Goal: Task Accomplishment & Management: Use online tool/utility

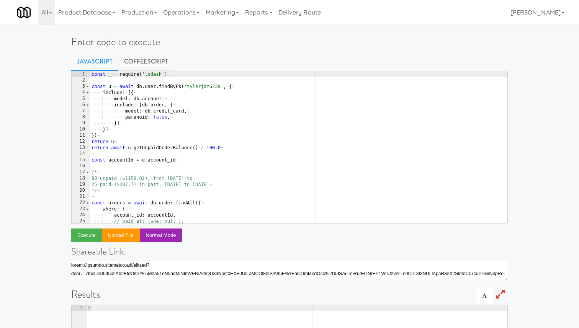
click at [205, 191] on div "const · _ · = · require ( 'lodash' ) ¬ ¬ const · u · = · await · db . user . fi…" at bounding box center [298, 153] width 417 height 165
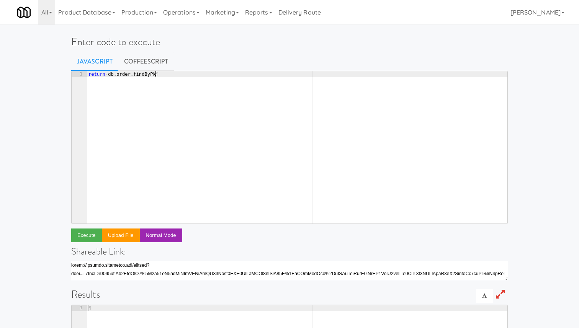
scroll to position [0, 5]
paste textarea "1931344"
click at [83, 234] on button "Execute" at bounding box center [86, 236] width 31 height 14
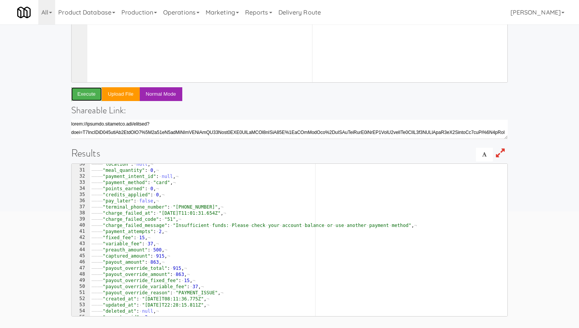
scroll to position [0, 0]
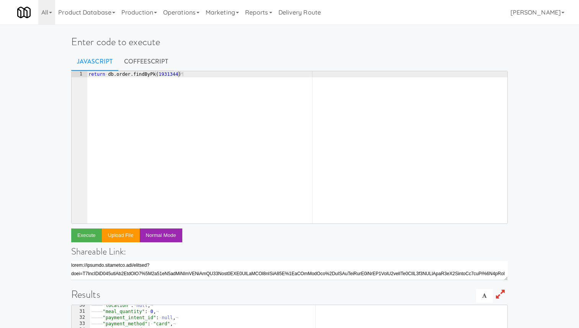
click at [175, 77] on div "return · db . order . findByPk ( 1931344 ) ¶" at bounding box center [297, 153] width 420 height 165
paste textarea "450"
click at [164, 73] on div "return · db . order . findByPk ( 1450 ) ¶" at bounding box center [297, 153] width 420 height 165
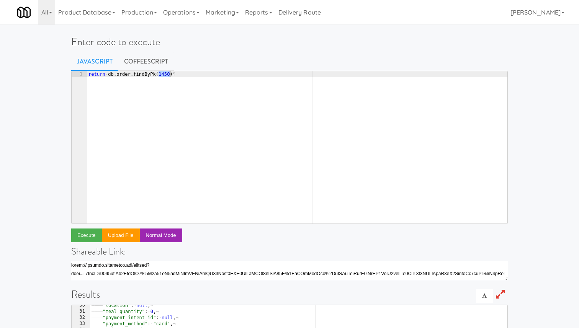
paste textarea "2002276"
click at [91, 235] on button "Execute" at bounding box center [86, 236] width 31 height 14
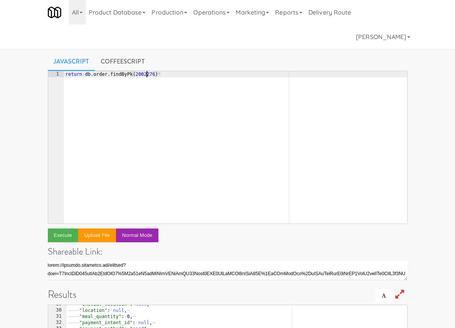
click at [145, 74] on div "return · db . order . findByPk ( 2002276 ) ¶" at bounding box center [236, 153] width 344 height 165
paste textarea "1972887"
click at [66, 233] on button "Execute" at bounding box center [63, 236] width 31 height 14
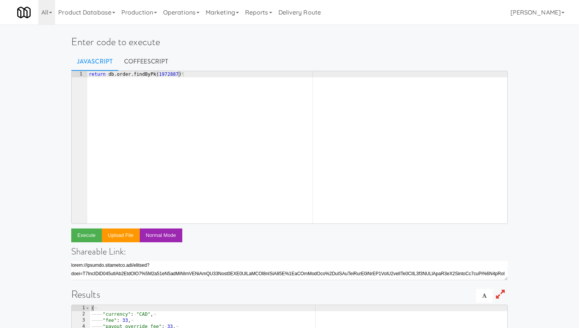
click at [167, 76] on div "return · db . order . findByPk ( 1972887 ) ¶" at bounding box center [297, 153] width 420 height 165
paste textarea "604"
type textarea "return db.order.findByPk(1972604)"
click at [88, 237] on button "Execute" at bounding box center [86, 236] width 31 height 14
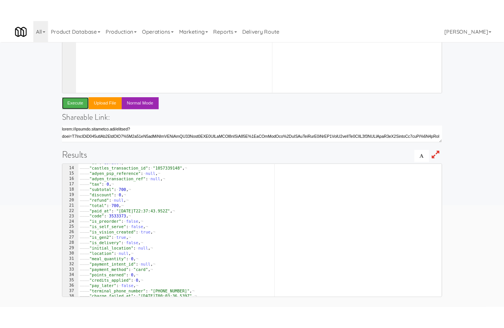
scroll to position [79, 0]
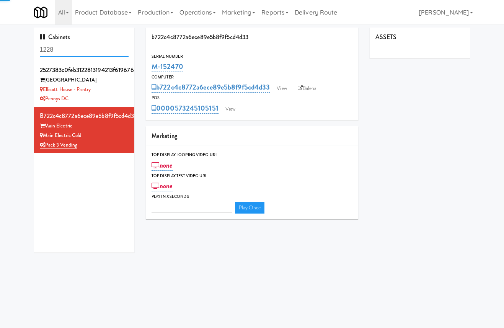
type input "3"
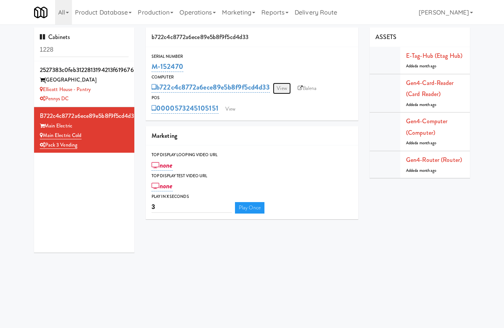
click at [288, 90] on link "View" at bounding box center [282, 88] width 18 height 11
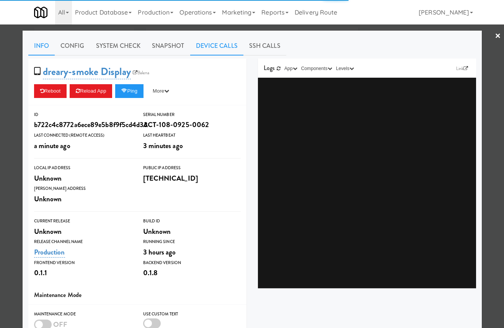
click at [231, 45] on link "Device Calls" at bounding box center [216, 45] width 53 height 19
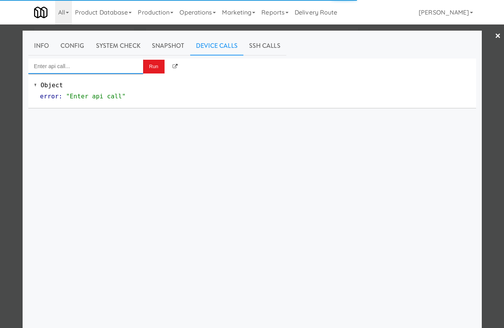
click at [127, 70] on input "Enter api call..." at bounding box center [85, 66] width 115 height 15
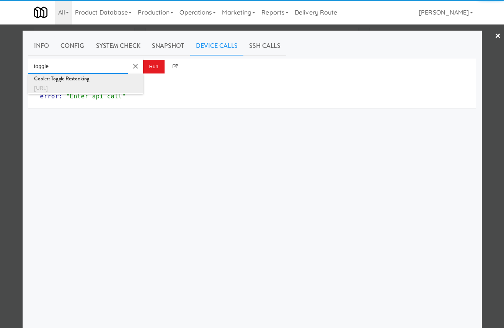
click at [124, 86] on div "http://localhost:3000/cooler/restocking-mode/toggle" at bounding box center [85, 88] width 103 height 10
type input "Cooler: Toggle Restocking"
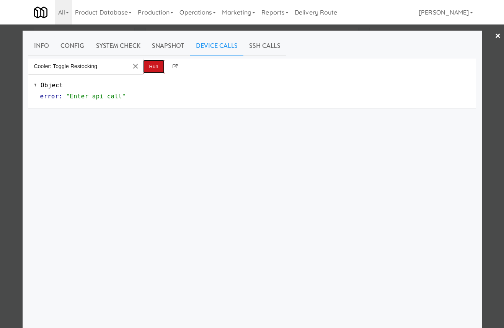
click at [147, 71] on button "Run" at bounding box center [153, 67] width 21 height 14
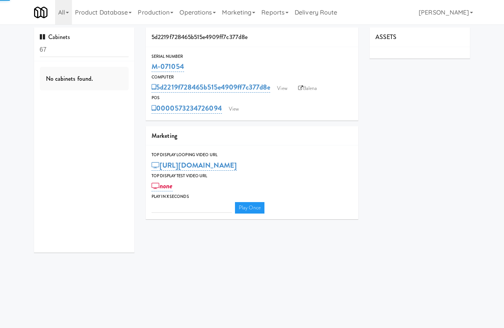
type input "3"
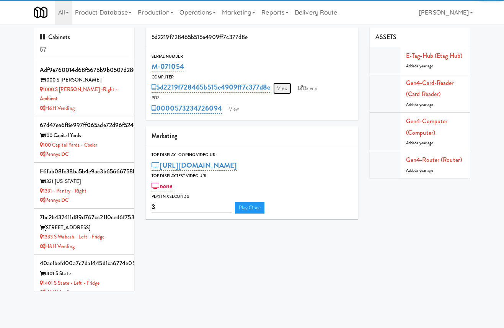
click at [288, 87] on link "View" at bounding box center [282, 88] width 18 height 11
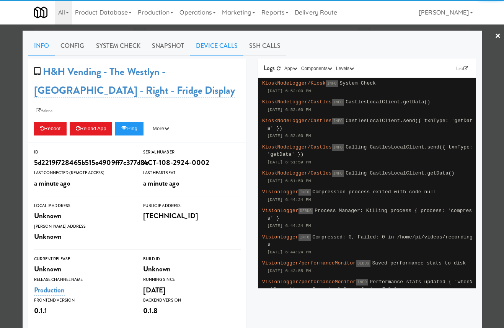
click at [228, 46] on link "Device Calls" at bounding box center [216, 45] width 53 height 19
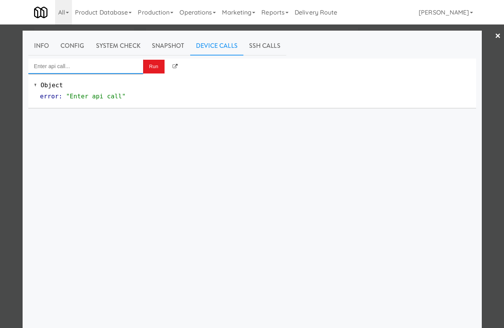
click at [124, 63] on input "Enter api call..." at bounding box center [85, 66] width 115 height 15
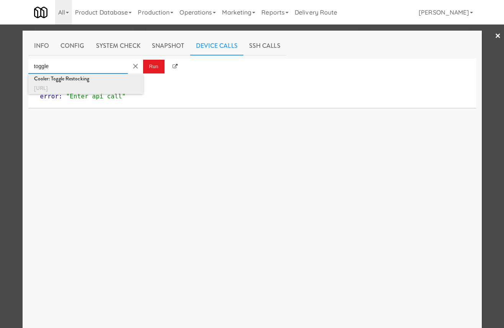
click at [121, 87] on div "[URL]" at bounding box center [85, 88] width 103 height 10
type input "Cooler: Toggle Restocking"
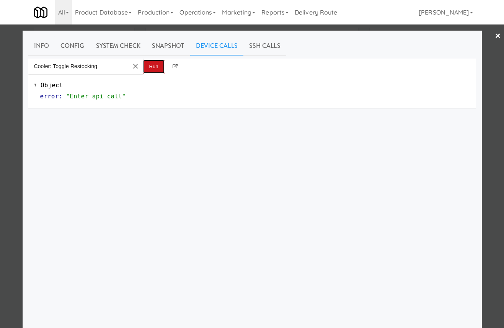
click at [147, 72] on button "Run" at bounding box center [153, 67] width 21 height 14
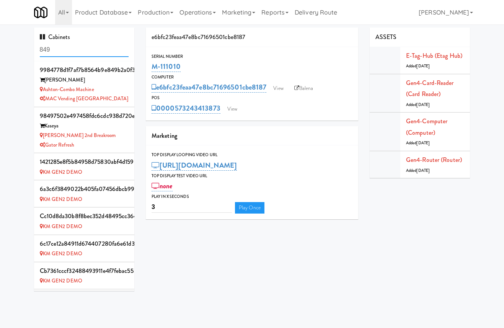
scroll to position [191, 0]
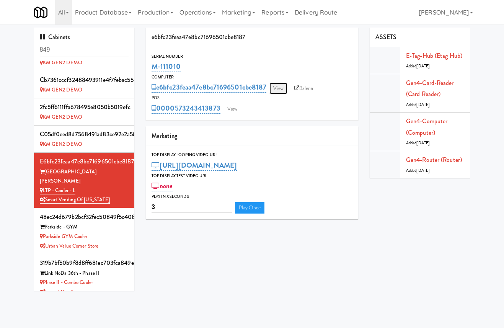
click at [283, 87] on link "View" at bounding box center [279, 88] width 18 height 11
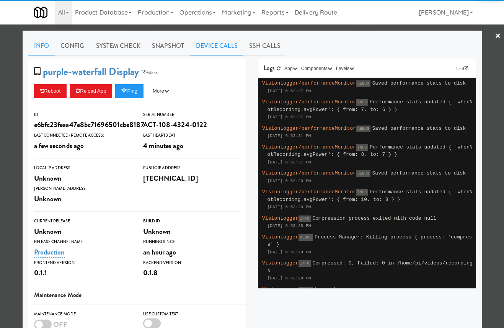
click at [213, 49] on link "Device Calls" at bounding box center [216, 45] width 53 height 19
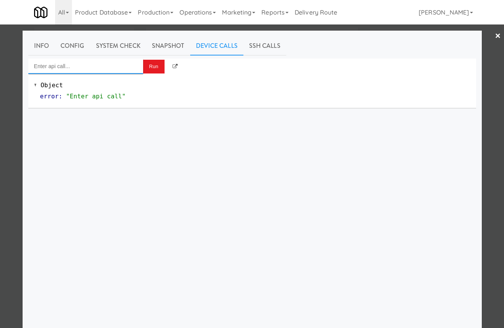
click at [118, 71] on input "Enter api call..." at bounding box center [85, 66] width 115 height 15
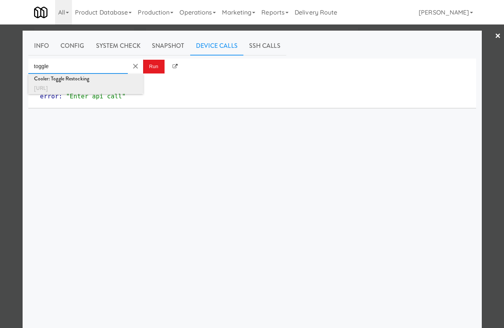
click at [125, 85] on div "http://localhost:3000/cooler/restocking-mode/toggle" at bounding box center [85, 88] width 103 height 10
type input "Cooler: Toggle Restocking"
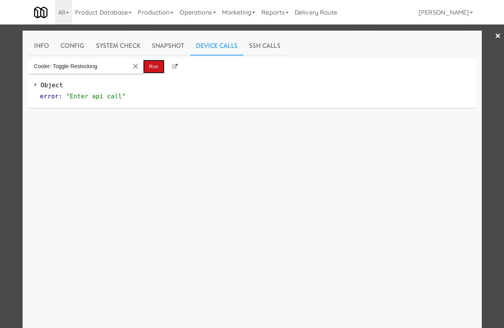
click at [158, 69] on button "Run" at bounding box center [153, 67] width 21 height 14
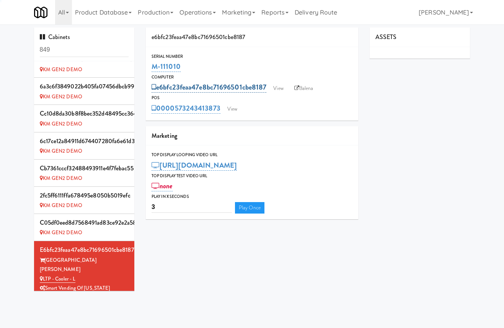
scroll to position [191, 0]
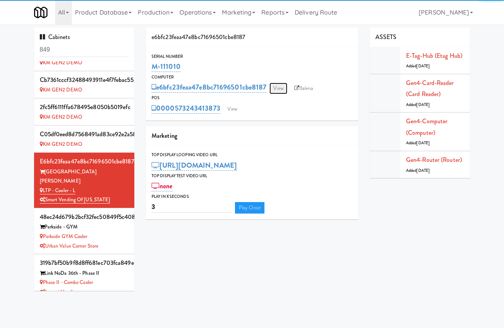
click at [283, 85] on link "View" at bounding box center [279, 88] width 18 height 11
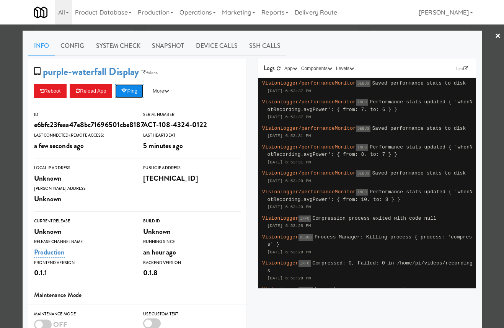
click at [140, 93] on button "Ping" at bounding box center [129, 91] width 28 height 14
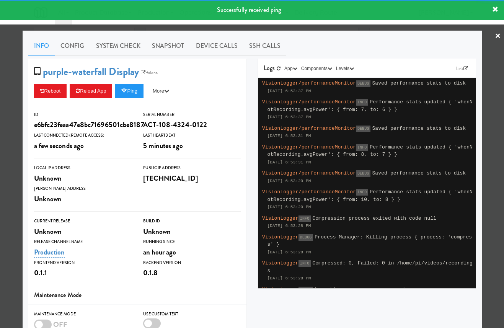
click at [17, 117] on div at bounding box center [252, 164] width 504 height 328
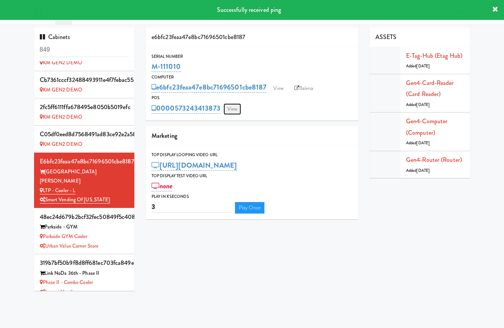
click at [233, 110] on link "View" at bounding box center [233, 108] width 18 height 11
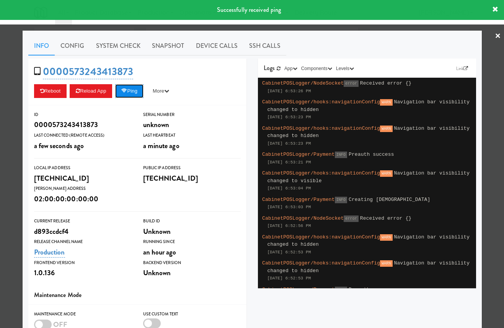
click at [134, 90] on button "Ping" at bounding box center [129, 91] width 28 height 14
click at [122, 47] on link "System Check" at bounding box center [118, 45] width 56 height 19
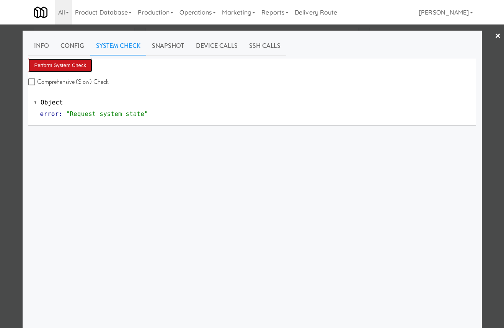
click at [85, 71] on button "Perform System Check" at bounding box center [60, 66] width 64 height 14
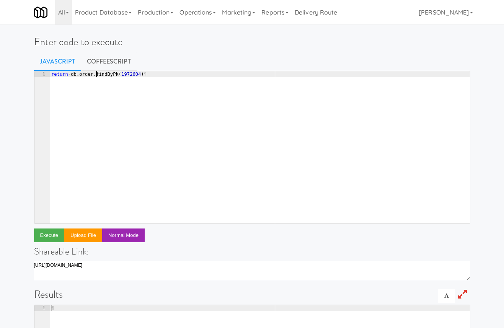
drag, startPoint x: 116, startPoint y: 74, endPoint x: 201, endPoint y: 74, distance: 85.0
click at [201, 74] on div "return · db . order . findByPk ( 1972604 ) ¶" at bounding box center [260, 153] width 420 height 165
type textarea "return db.order.find({"
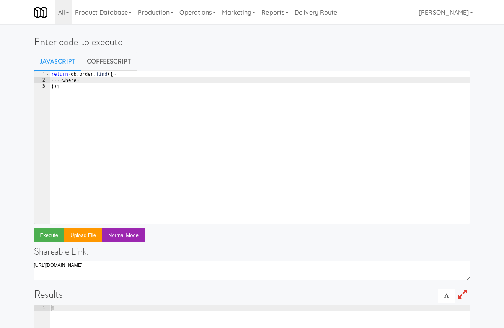
type textarea "where: {"
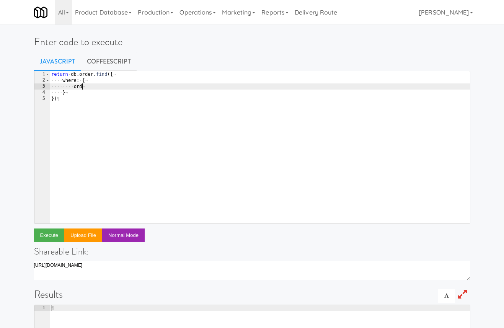
type textarea "o"
paste textarea "32349297'"
type textarea "code: '32349297'"
click at [51, 234] on button "Execute" at bounding box center [49, 236] width 31 height 14
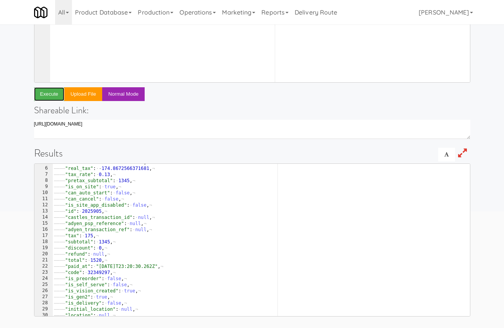
scroll to position [0, 0]
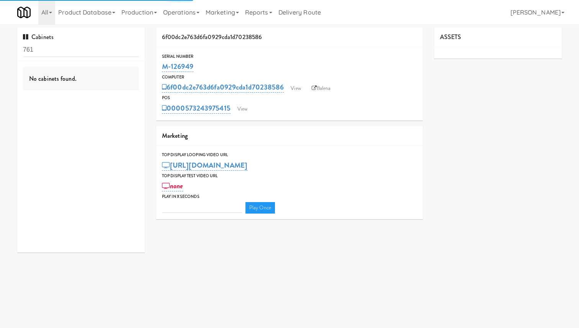
type input "3"
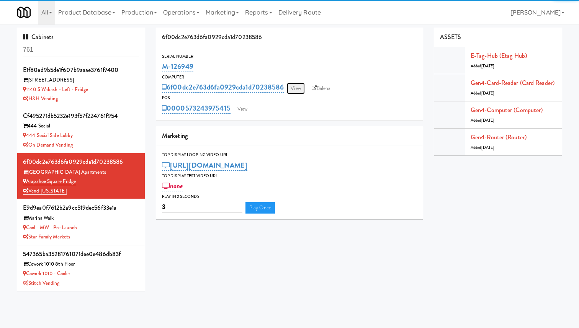
click at [295, 91] on link "View" at bounding box center [296, 88] width 18 height 11
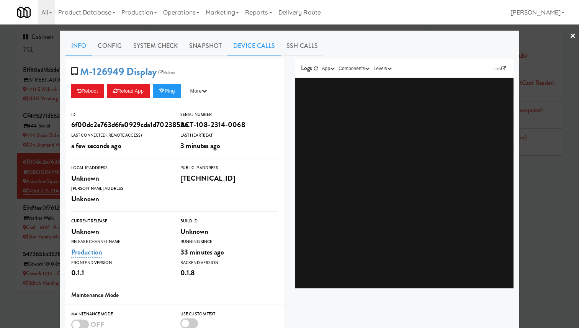
click at [264, 46] on link "Device Calls" at bounding box center [253, 45] width 53 height 19
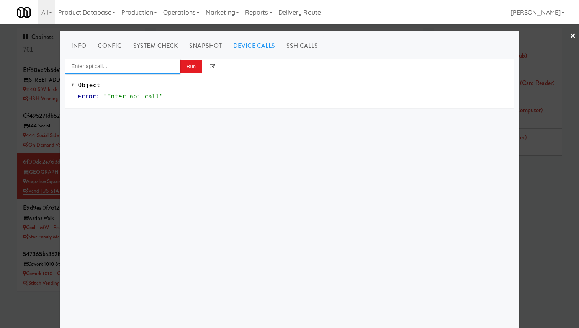
click at [139, 69] on input "Enter api call..." at bounding box center [122, 66] width 115 height 15
click at [128, 86] on div "[URL]" at bounding box center [122, 88] width 103 height 10
type input "Cooler: Toggle Restocking"
click at [195, 67] on button "Run" at bounding box center [190, 67] width 21 height 14
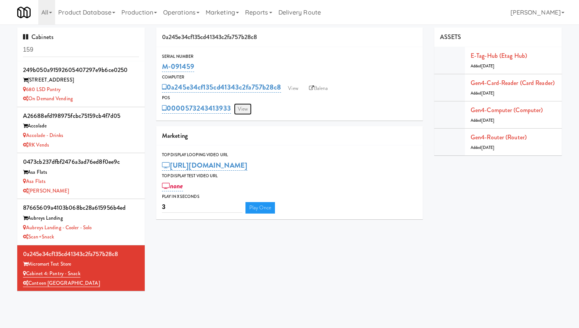
click at [237, 110] on link "View" at bounding box center [243, 108] width 18 height 11
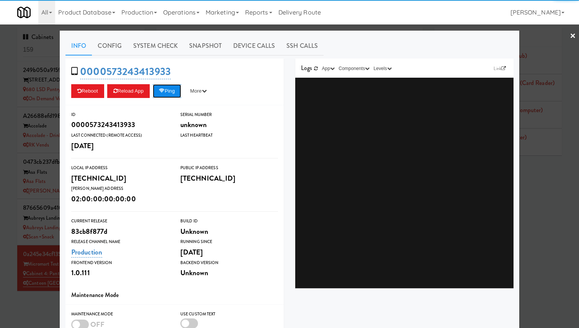
click at [169, 90] on button "Ping" at bounding box center [167, 91] width 28 height 14
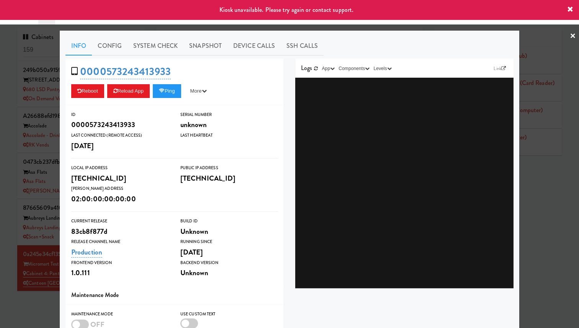
click at [27, 94] on div at bounding box center [289, 164] width 579 height 328
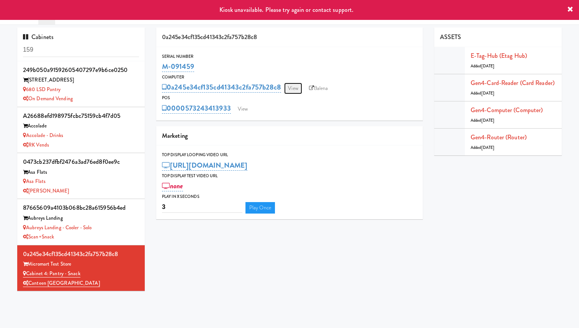
click at [288, 92] on link "View" at bounding box center [293, 88] width 18 height 11
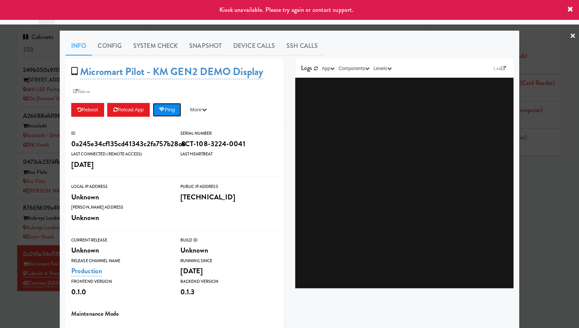
click at [181, 111] on button "Ping" at bounding box center [167, 110] width 28 height 14
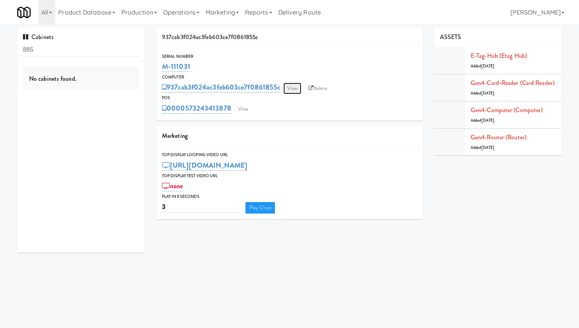
click at [290, 85] on link "View" at bounding box center [292, 88] width 18 height 11
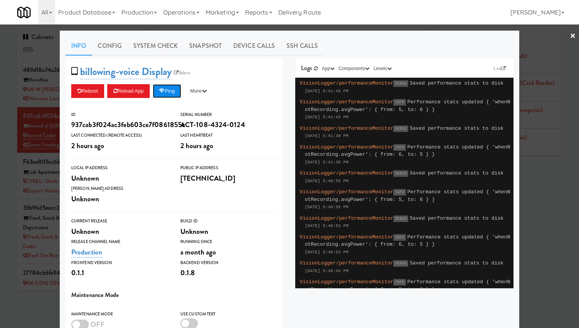
click at [164, 95] on button "Ping" at bounding box center [167, 91] width 28 height 14
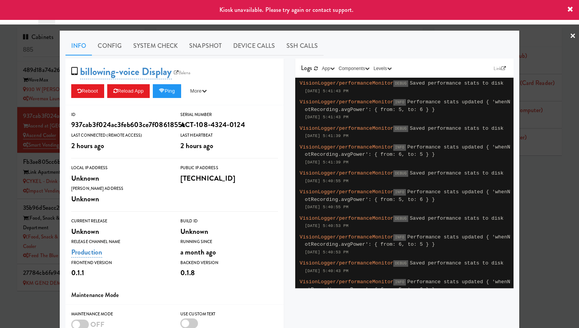
click at [45, 110] on div at bounding box center [289, 164] width 579 height 328
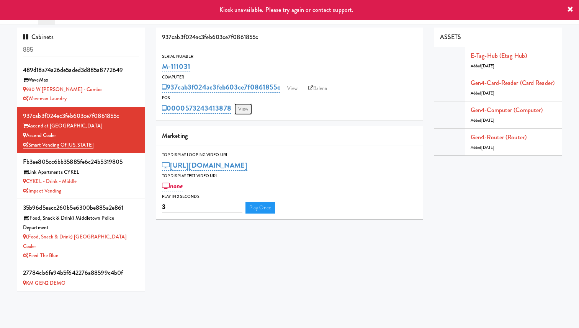
click at [247, 110] on link "View" at bounding box center [243, 108] width 18 height 11
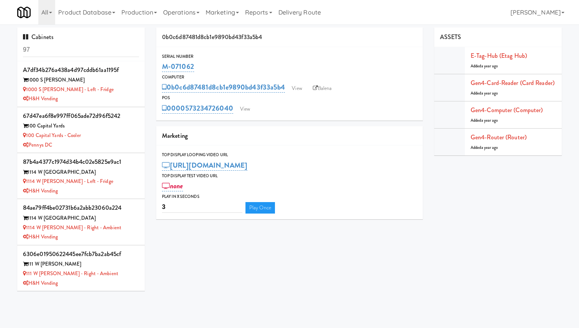
click at [288, 88] on div "0b0c6d87481d8cb1e9890bd43f33a5b4 View Balena" at bounding box center [289, 87] width 255 height 13
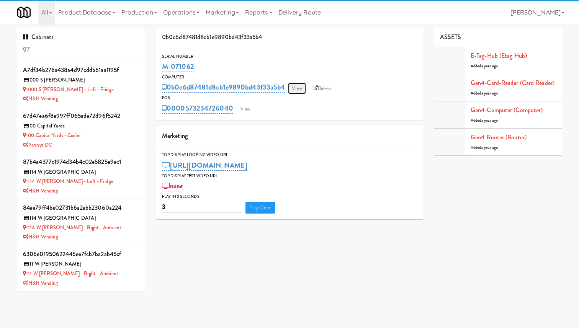
click at [296, 89] on link "View" at bounding box center [297, 88] width 18 height 11
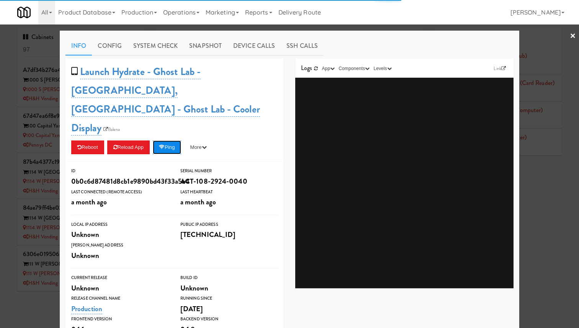
click at [181, 141] on button "Ping" at bounding box center [167, 148] width 28 height 14
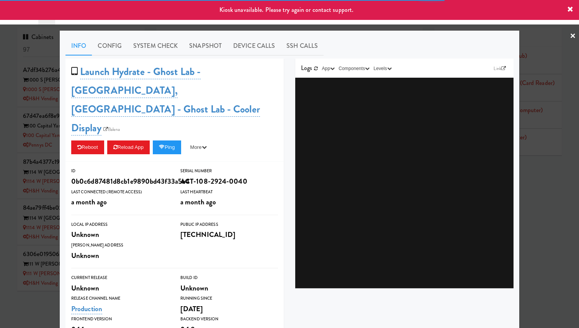
click at [34, 128] on div at bounding box center [289, 164] width 579 height 328
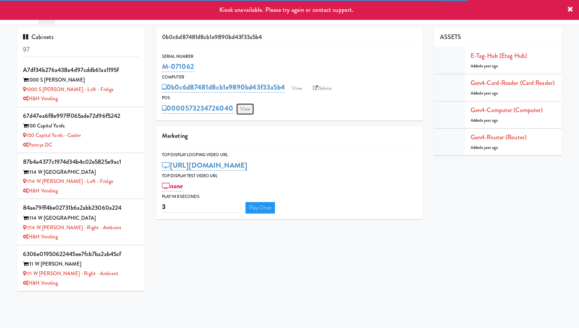
click at [245, 105] on link "View" at bounding box center [245, 108] width 18 height 11
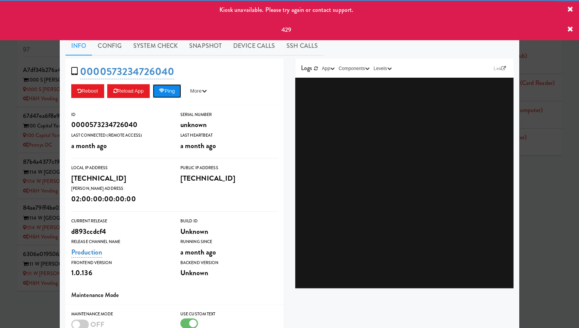
click at [169, 88] on button "Ping" at bounding box center [167, 91] width 28 height 14
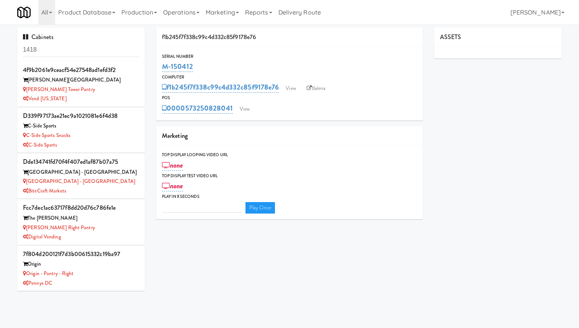
type input "3"
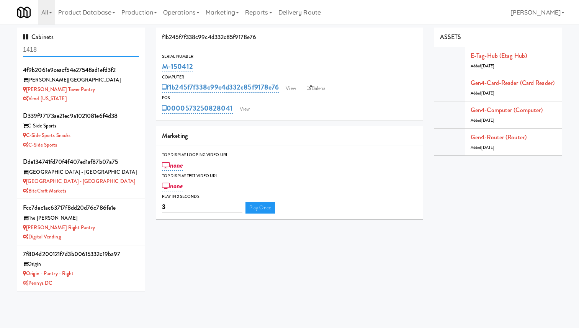
scroll to position [258, 0]
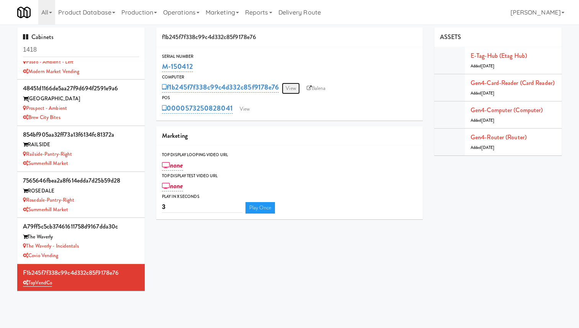
click at [296, 92] on link "View" at bounding box center [291, 88] width 18 height 11
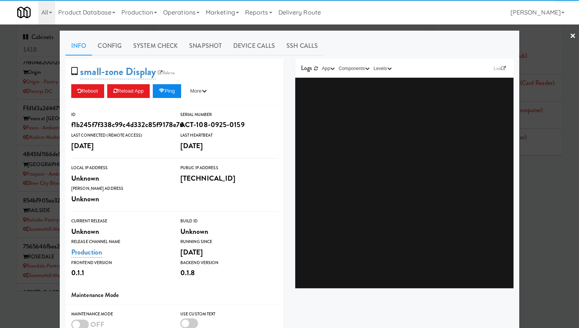
scroll to position [258, 0]
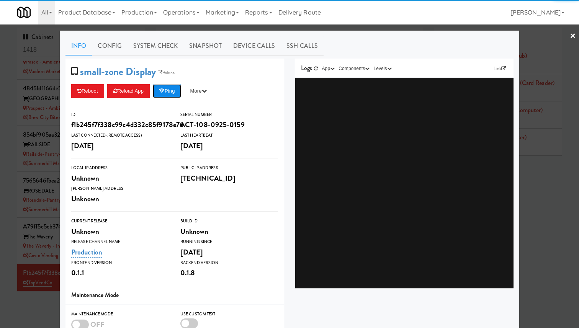
click at [173, 93] on button "Ping" at bounding box center [167, 91] width 28 height 14
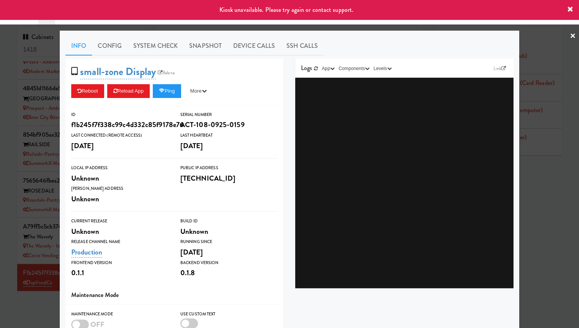
click at [46, 115] on div at bounding box center [289, 164] width 579 height 328
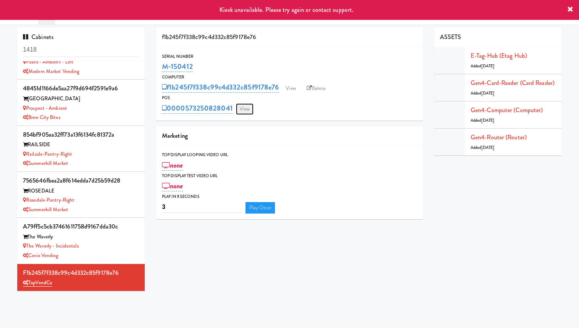
click at [242, 112] on link "View" at bounding box center [245, 108] width 18 height 11
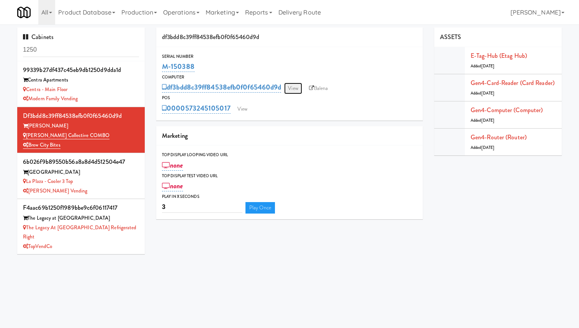
click at [292, 86] on link "View" at bounding box center [293, 88] width 18 height 11
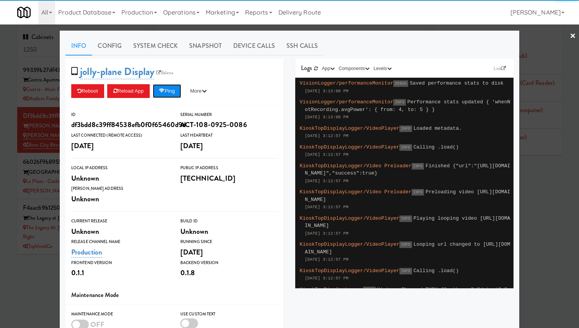
click at [170, 88] on button "Ping" at bounding box center [167, 91] width 28 height 14
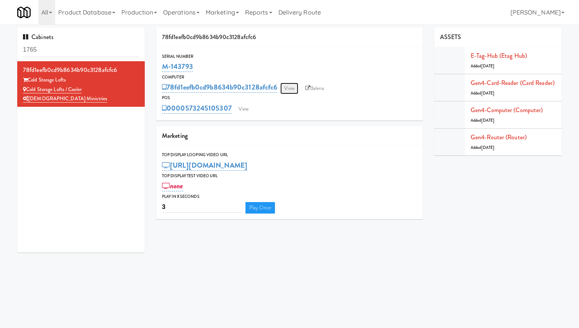
click at [291, 89] on link "View" at bounding box center [289, 88] width 18 height 11
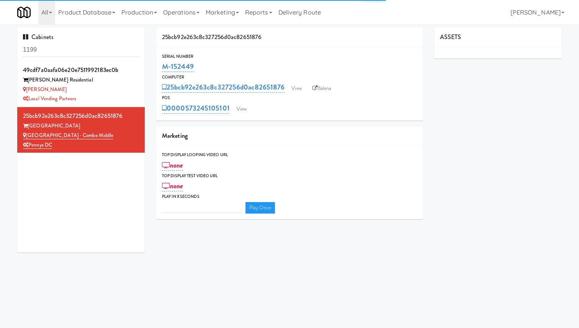
type input "3"
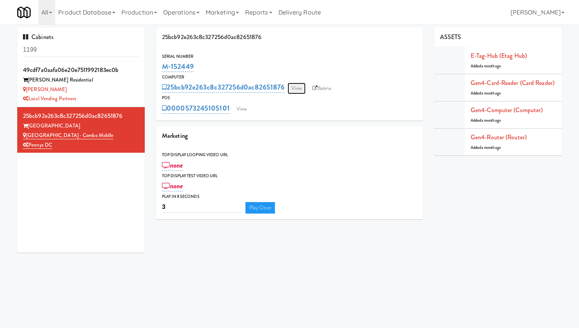
click at [295, 91] on link "View" at bounding box center [297, 88] width 18 height 11
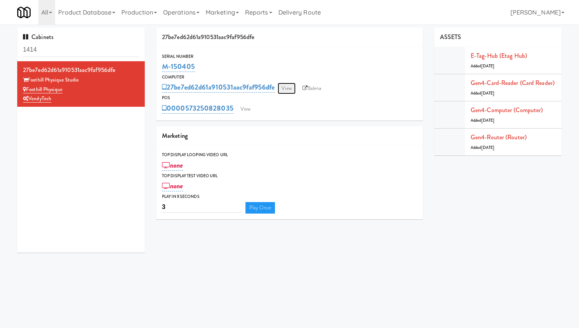
click at [290, 90] on link "View" at bounding box center [287, 88] width 18 height 11
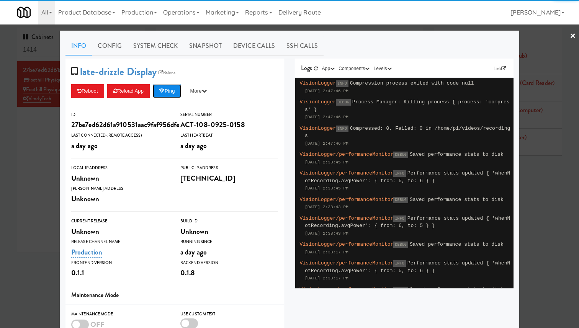
click at [180, 88] on button "Ping" at bounding box center [167, 91] width 28 height 14
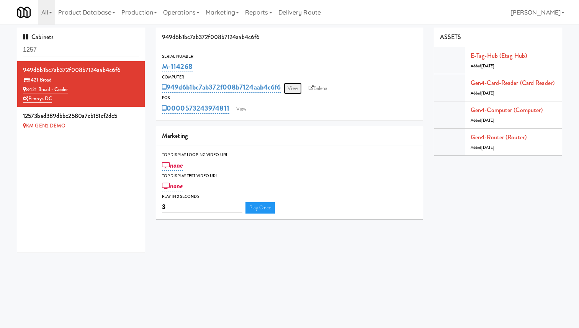
click at [295, 91] on link "View" at bounding box center [293, 88] width 18 height 11
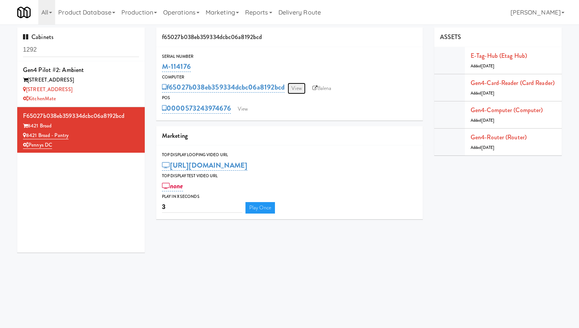
click at [295, 91] on link "View" at bounding box center [297, 88] width 18 height 11
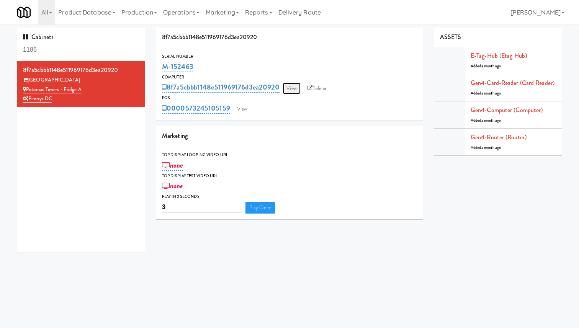
click at [295, 91] on link "View" at bounding box center [292, 88] width 18 height 11
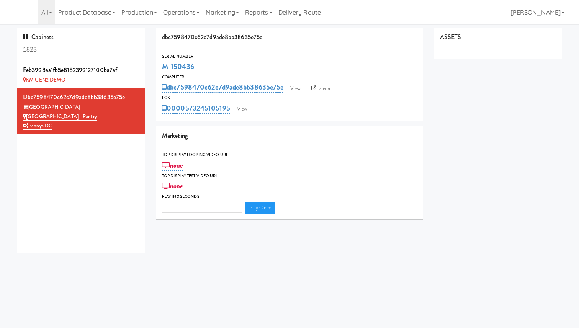
type input "3"
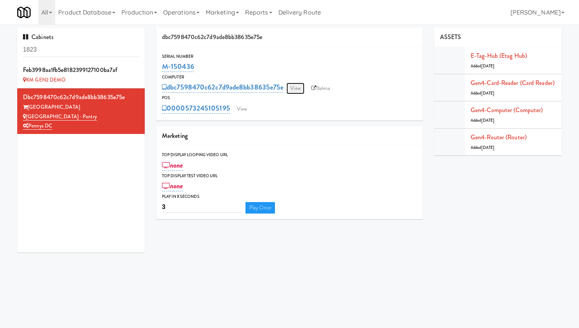
click at [295, 91] on link "View" at bounding box center [295, 88] width 18 height 11
